Goal: Task Accomplishment & Management: Manage account settings

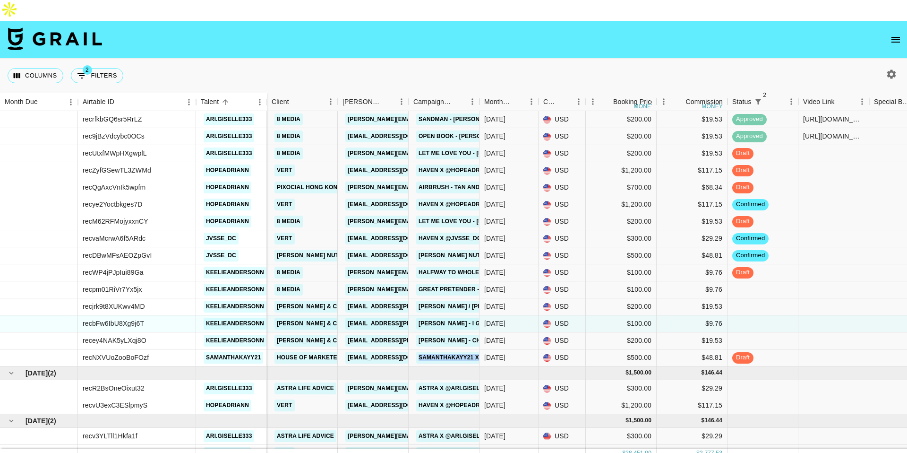
scroll to position [639, 0]
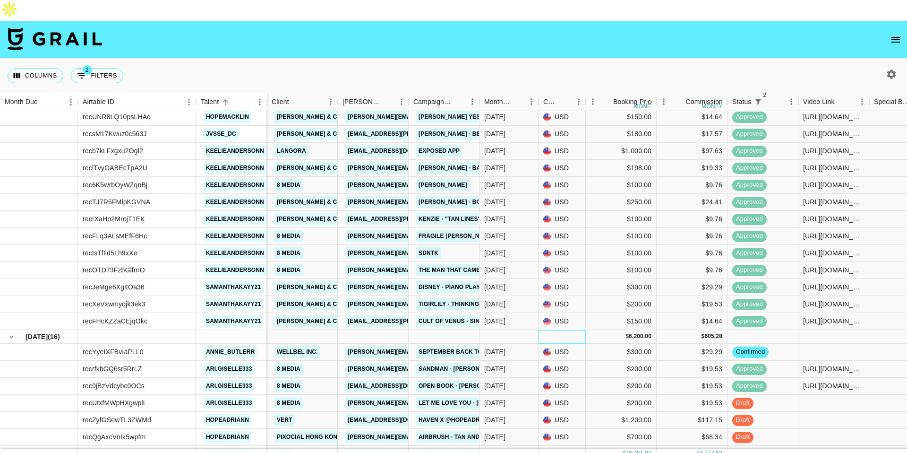
click at [558, 330] on div at bounding box center [562, 337] width 47 height 14
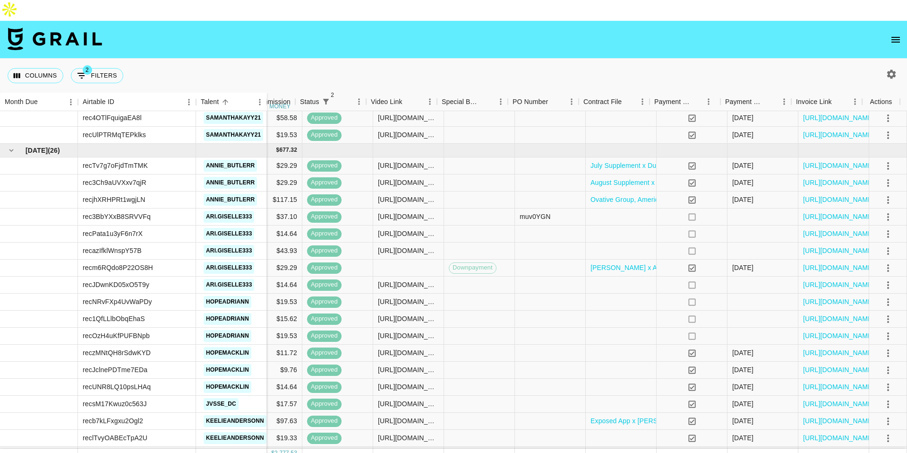
scroll to position [353, 432]
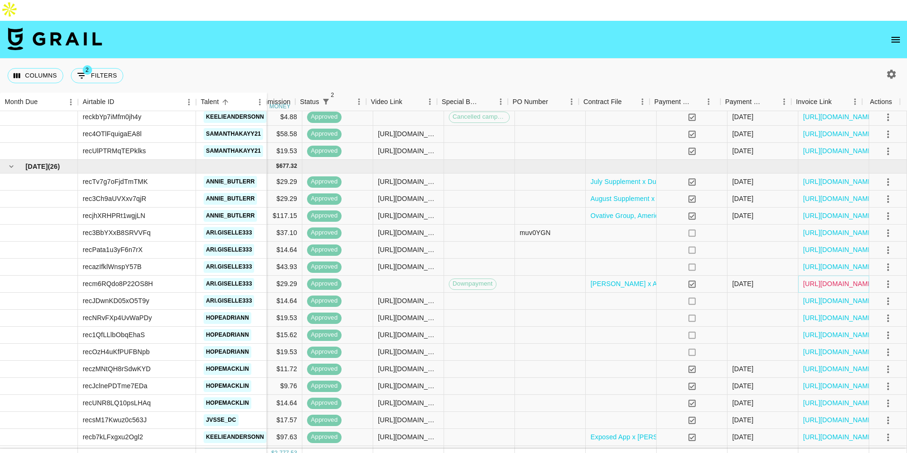
click at [803, 279] on link "https://in.xero.com/Ut5x9QH761n2Iz0kzVtzP7Sr93s1ZkU9w8PCOG71" at bounding box center [838, 283] width 71 height 9
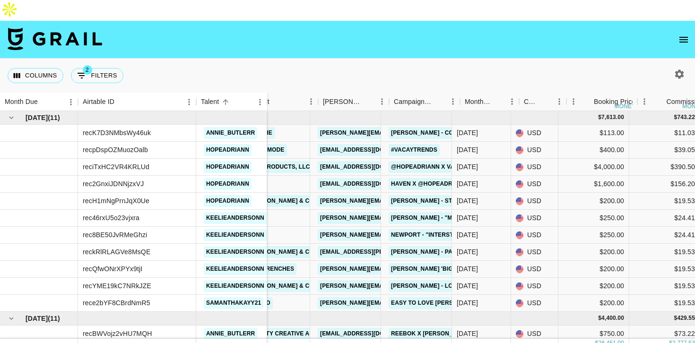
scroll to position [0, 0]
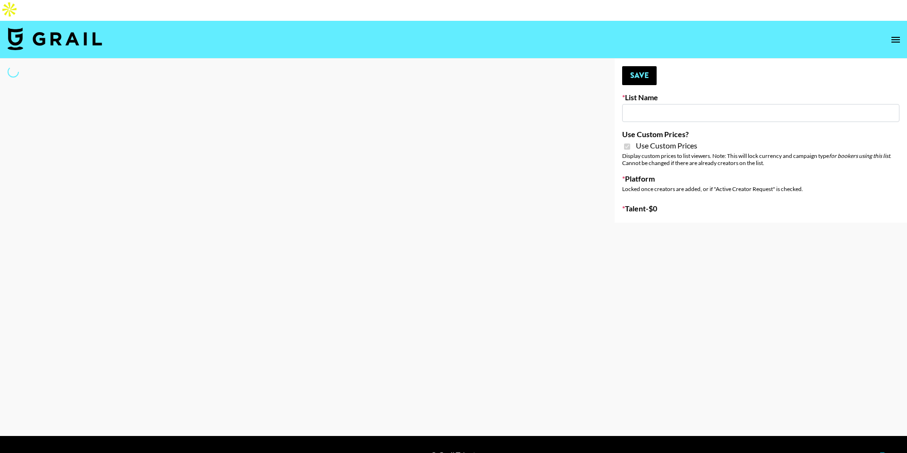
type input "Content Labs for Perplexity"
checkbox input "true"
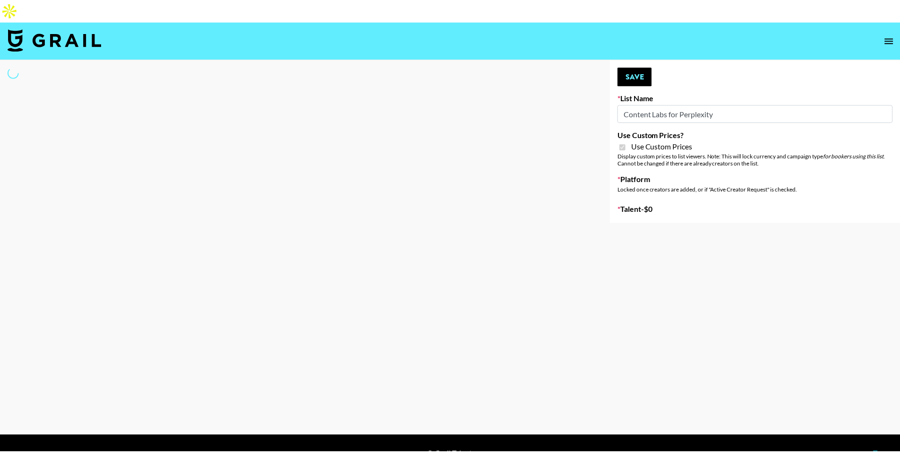
select select "Brand"
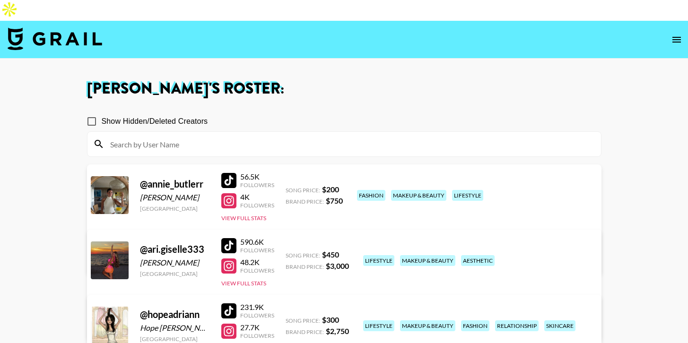
click at [225, 173] on div at bounding box center [228, 180] width 15 height 15
